Goal: Find specific page/section: Find specific page/section

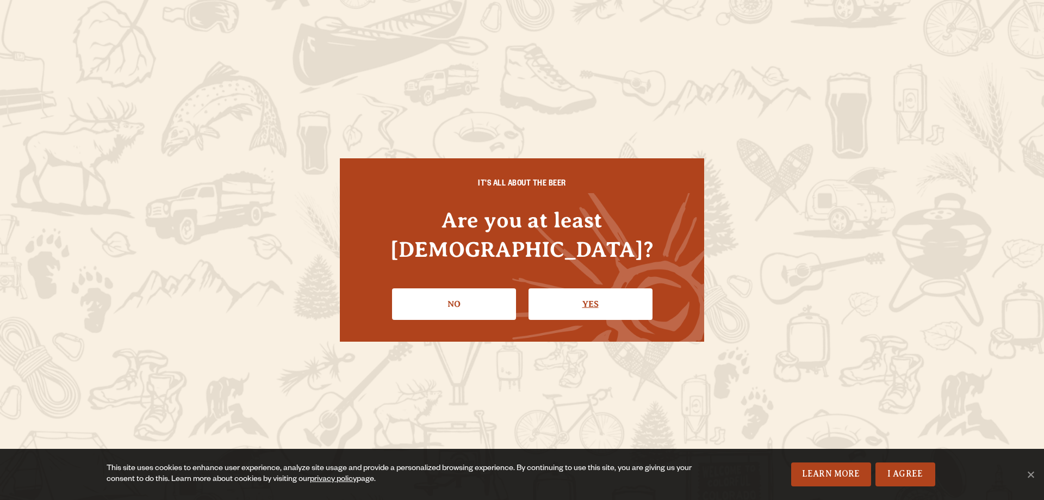
click at [608, 288] on link "Yes" at bounding box center [590, 304] width 124 height 32
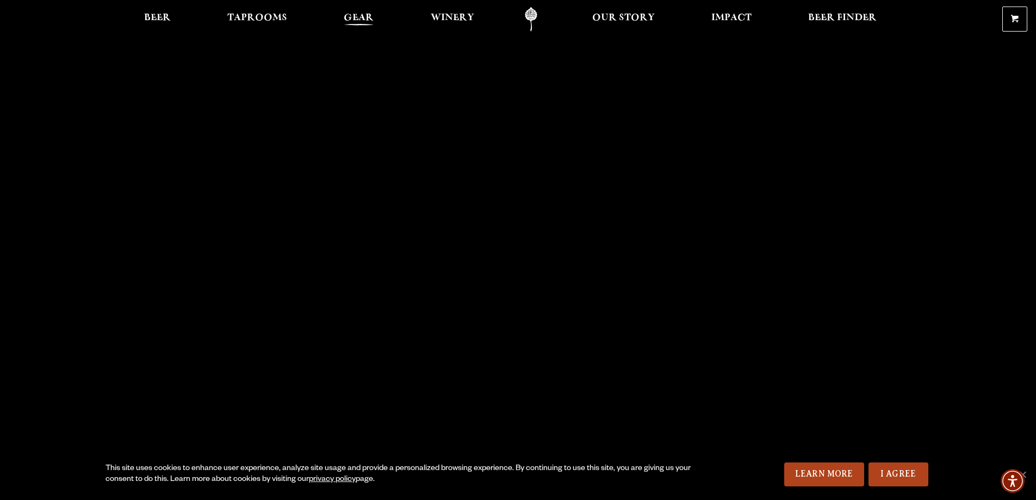
click at [362, 16] on span "Gear" at bounding box center [359, 18] width 30 height 9
click at [151, 14] on span "Beer" at bounding box center [157, 18] width 27 height 9
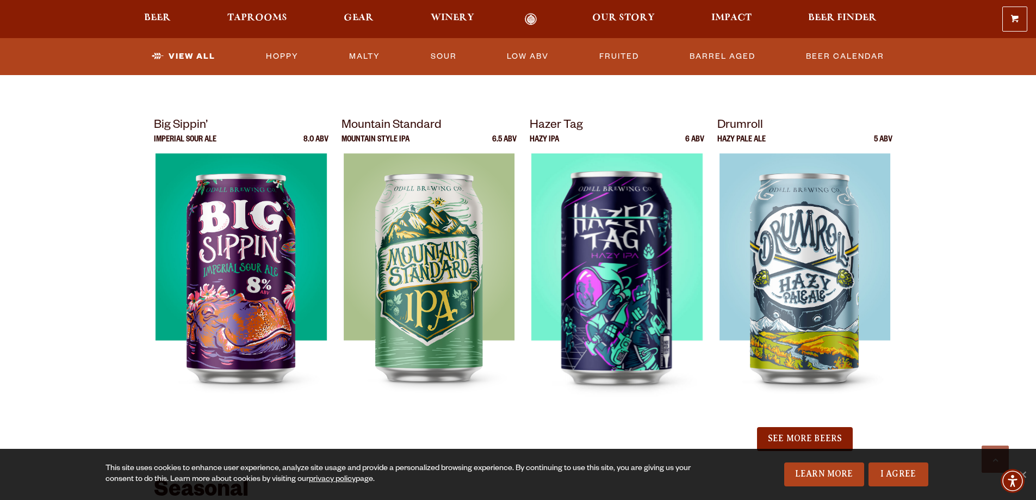
scroll to position [1087, 0]
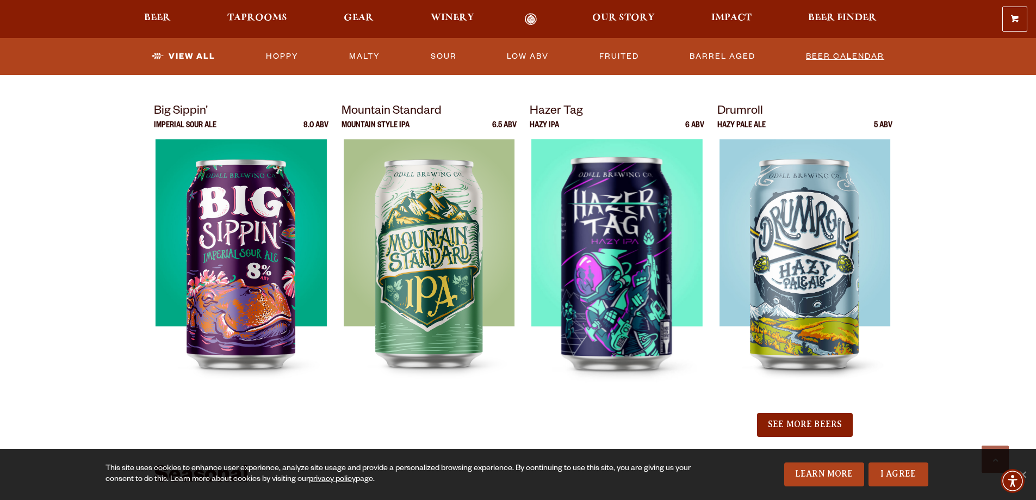
click at [851, 58] on link "Beer Calendar" at bounding box center [844, 56] width 87 height 25
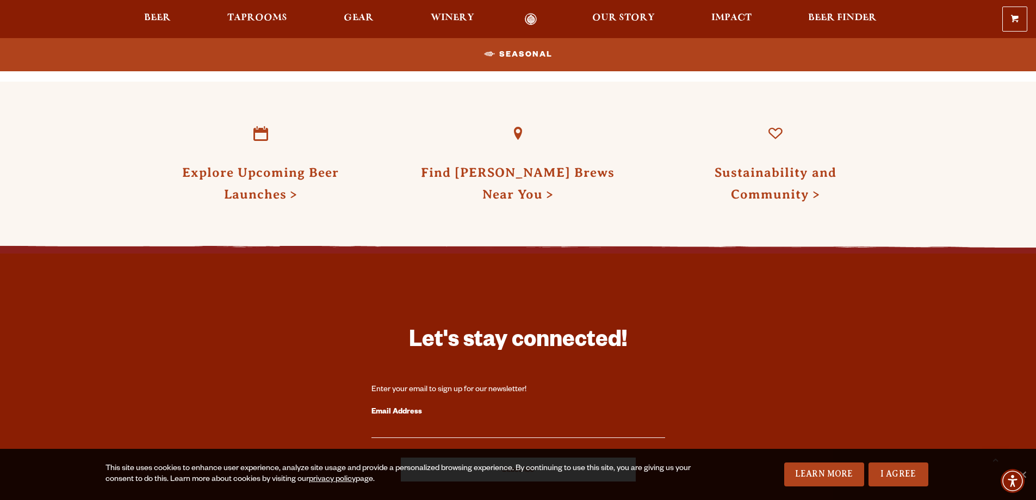
scroll to position [1250, 0]
